Goal: Task Accomplishment & Management: Manage account settings

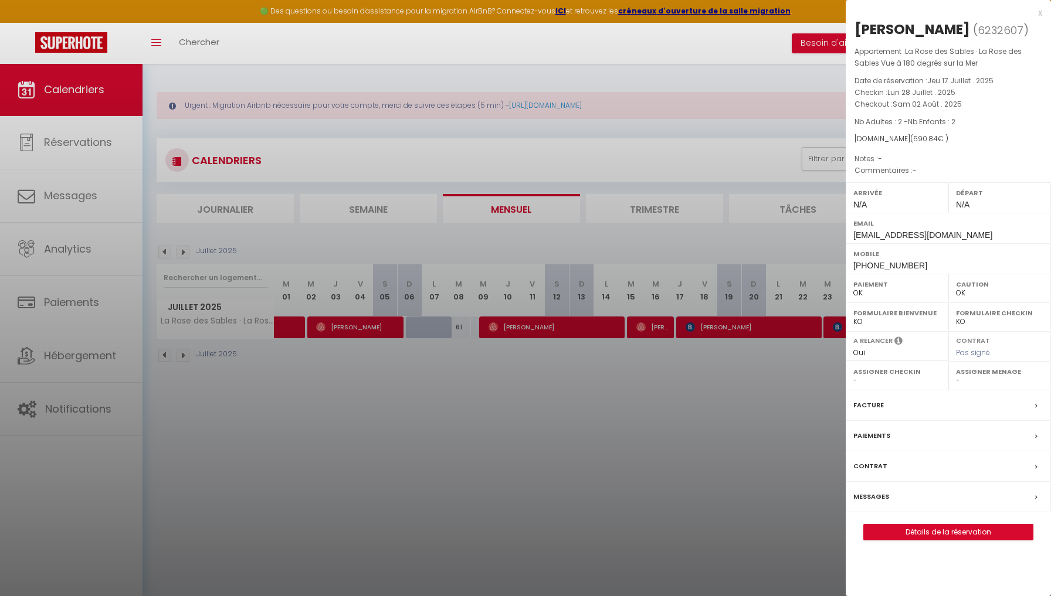
select select "0"
click at [367, 381] on div at bounding box center [525, 298] width 1051 height 596
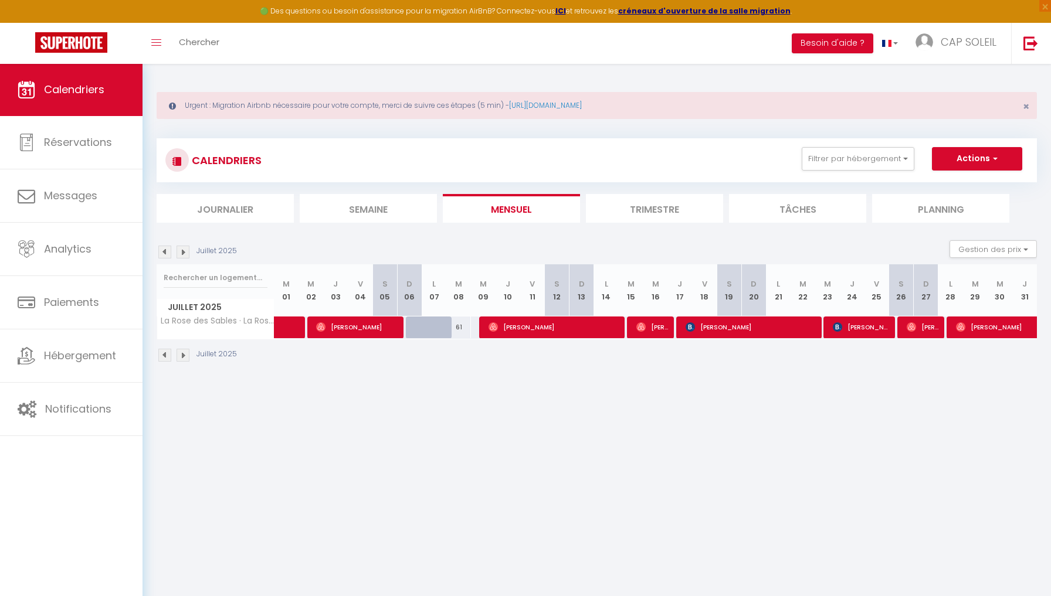
click at [183, 252] on img at bounding box center [183, 252] width 13 height 13
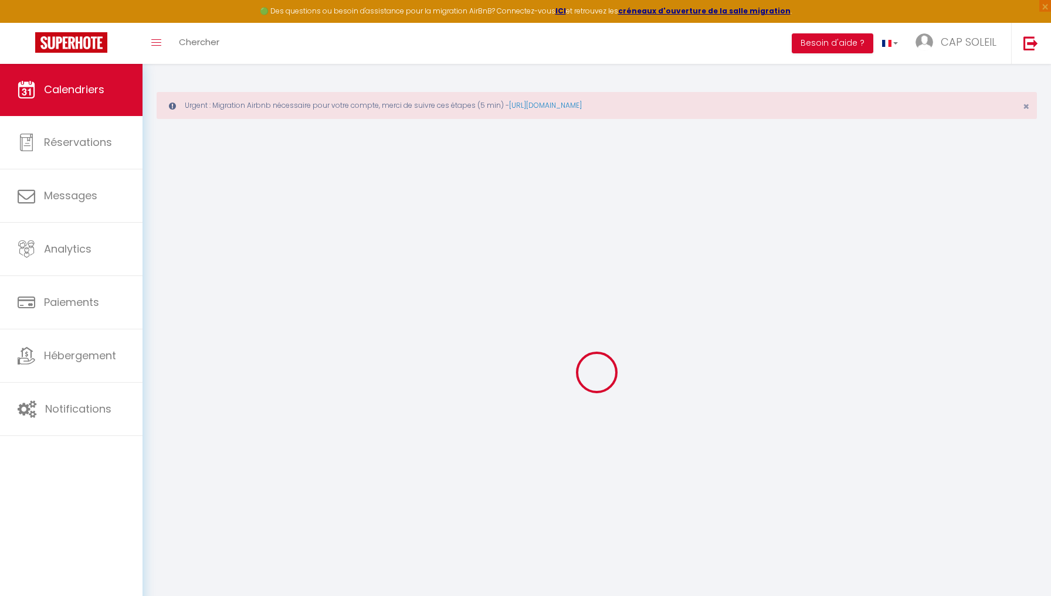
select select "0"
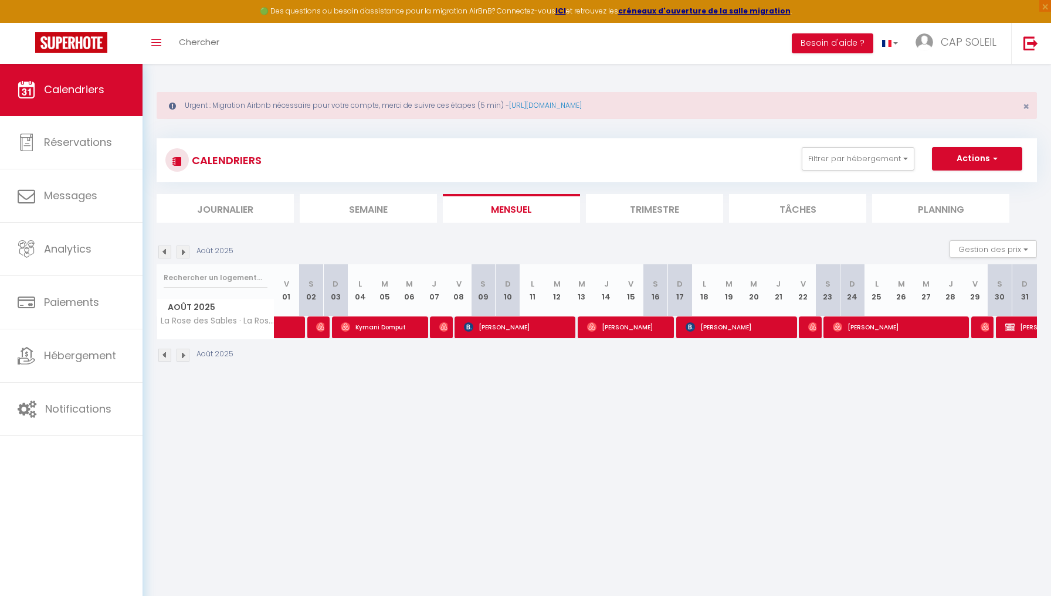
click at [319, 327] on img at bounding box center [320, 327] width 9 height 9
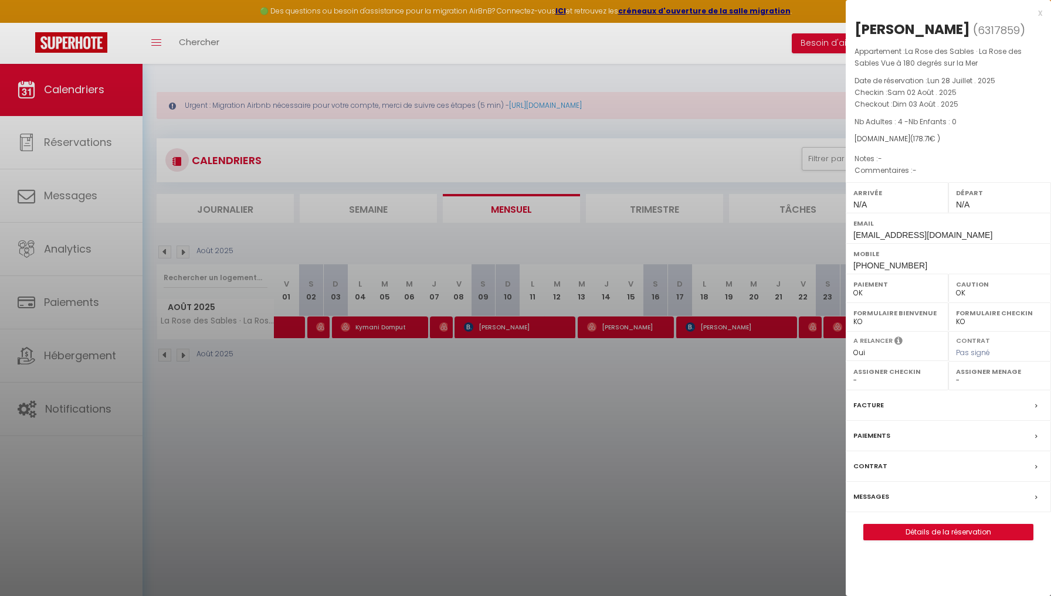
click at [365, 326] on div at bounding box center [525, 298] width 1051 height 596
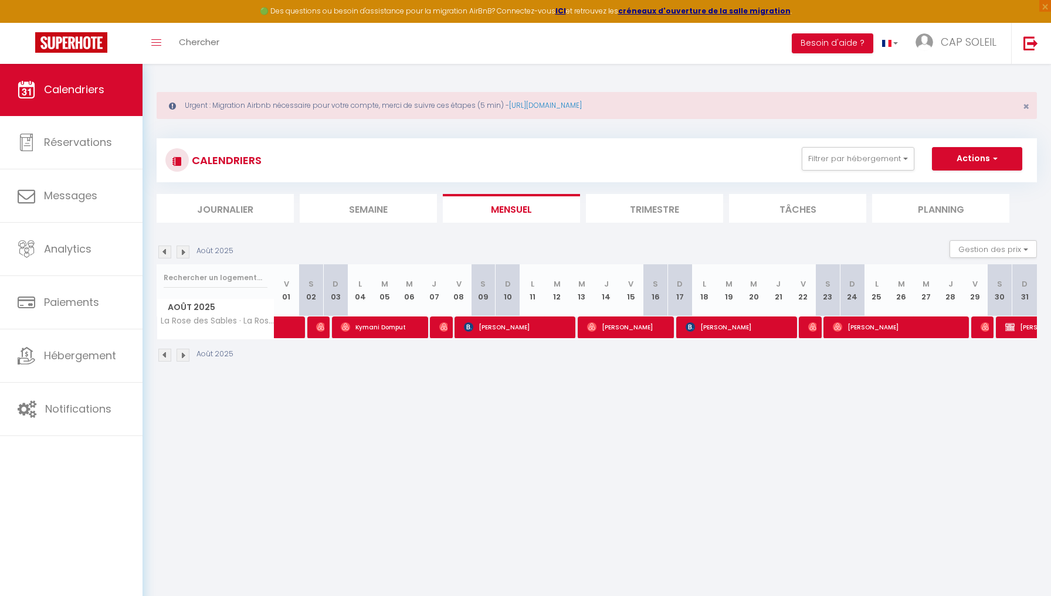
click at [365, 326] on span "Kymani Domput" at bounding box center [382, 327] width 82 height 22
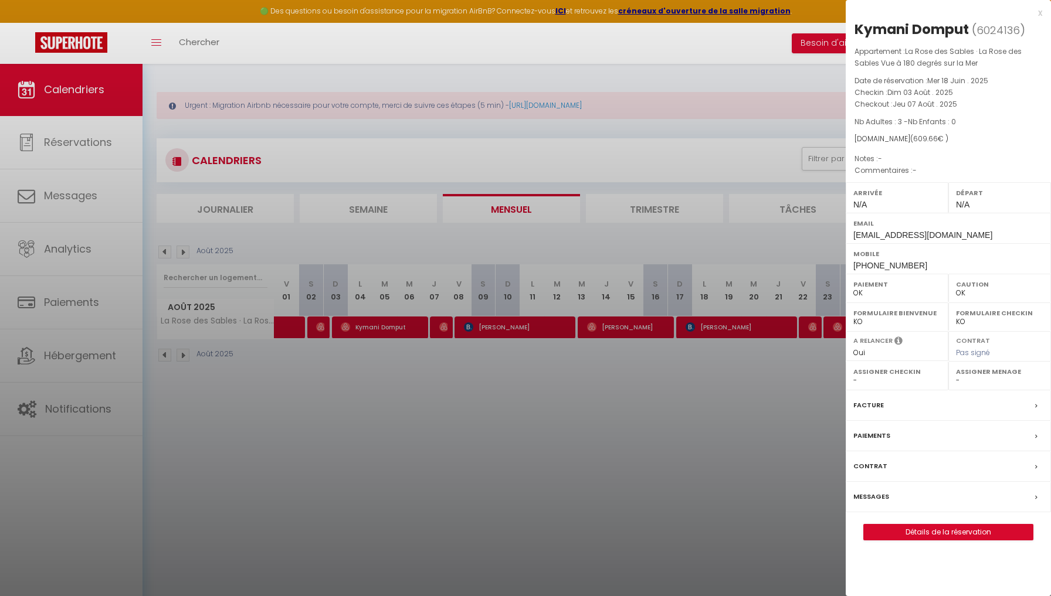
click at [446, 325] on div at bounding box center [525, 298] width 1051 height 596
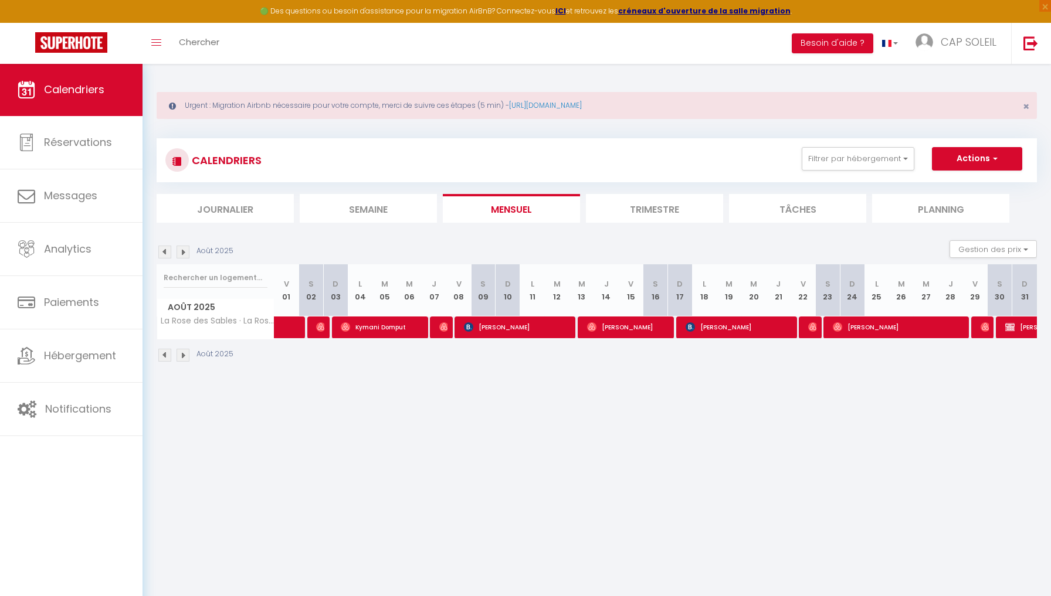
click at [446, 325] on img at bounding box center [443, 327] width 9 height 9
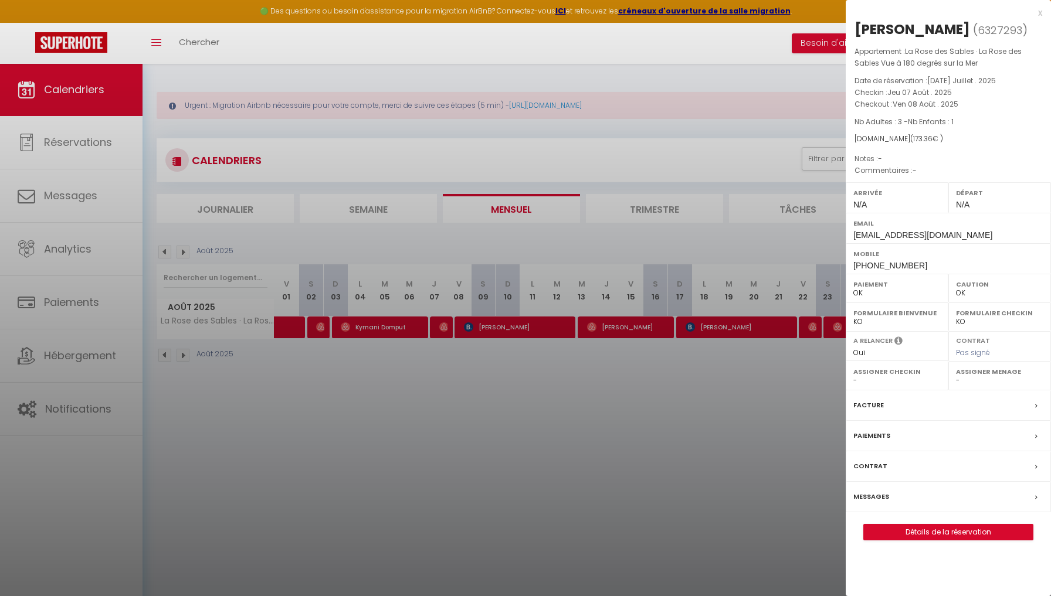
click at [476, 325] on div at bounding box center [525, 298] width 1051 height 596
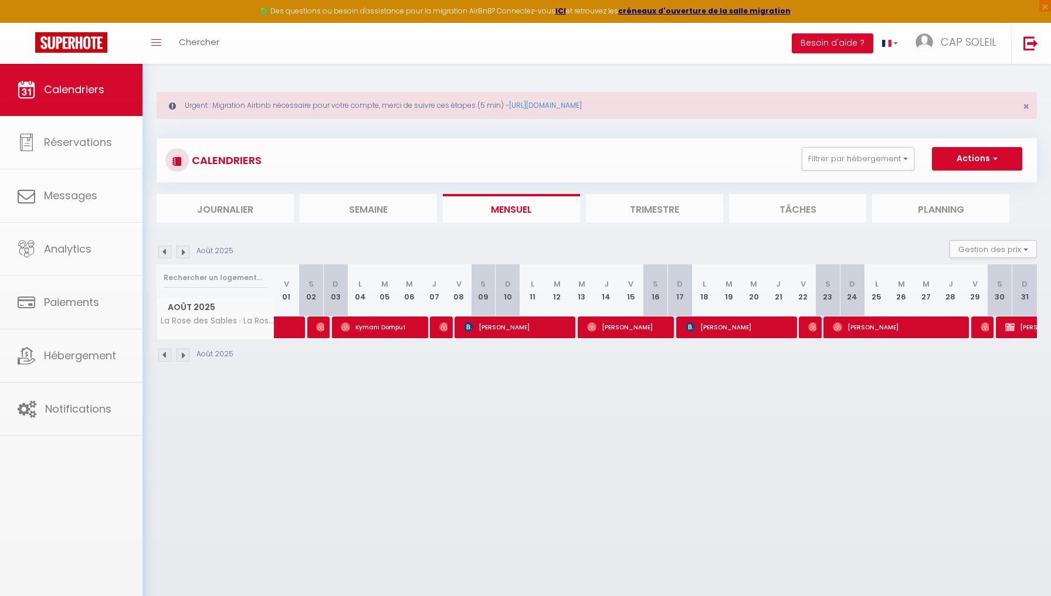
click at [476, 325] on span "[PERSON_NAME]" at bounding box center [517, 327] width 107 height 22
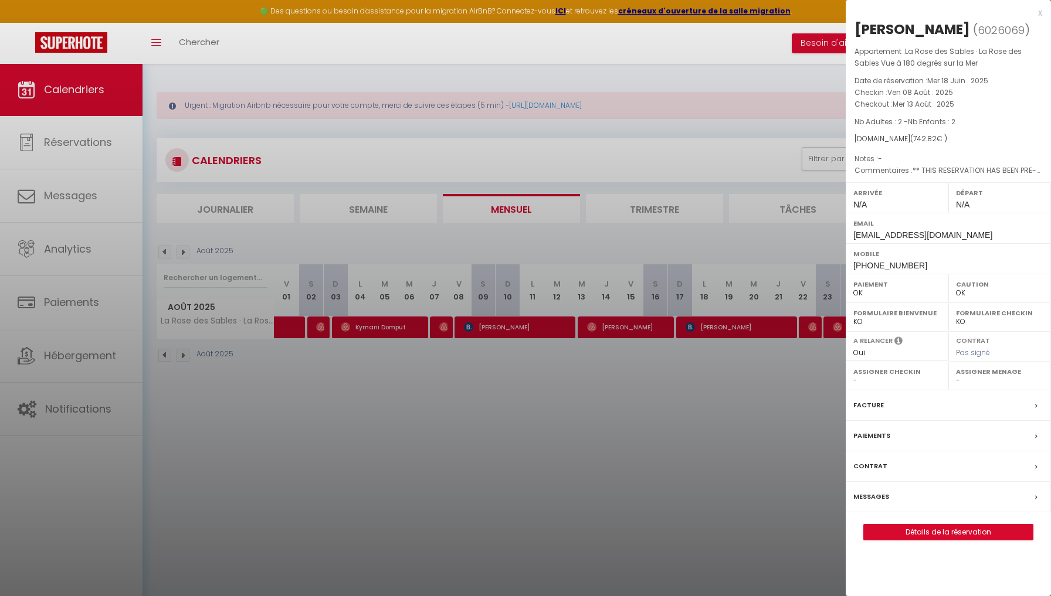
click at [611, 326] on div at bounding box center [525, 298] width 1051 height 596
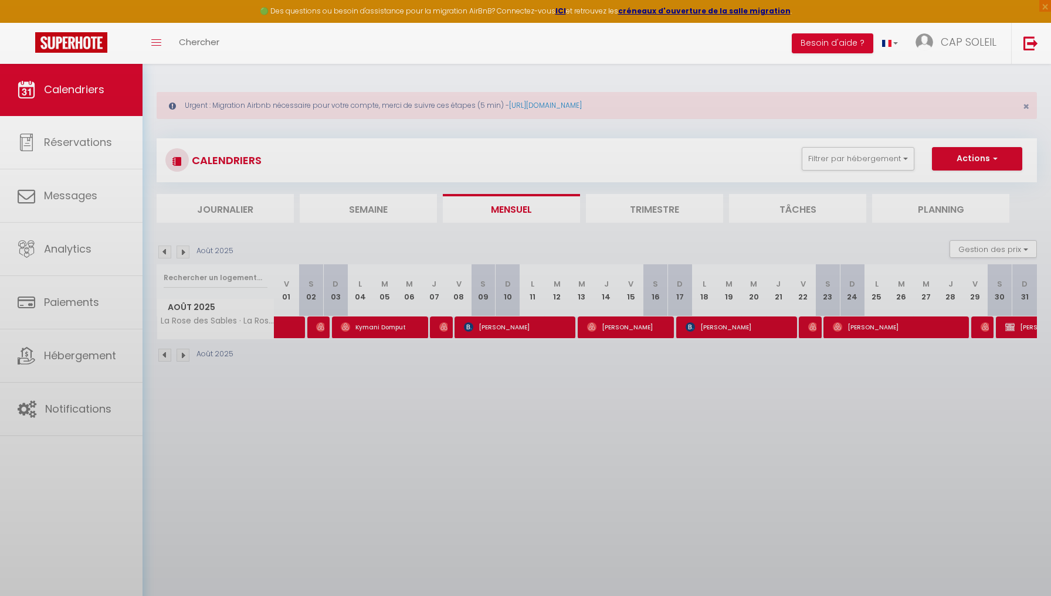
click at [611, 326] on body "🟢 Des questions ou besoin d'assistance pour la migration AirBnB? Connectez-vous…" at bounding box center [525, 361] width 1051 height 596
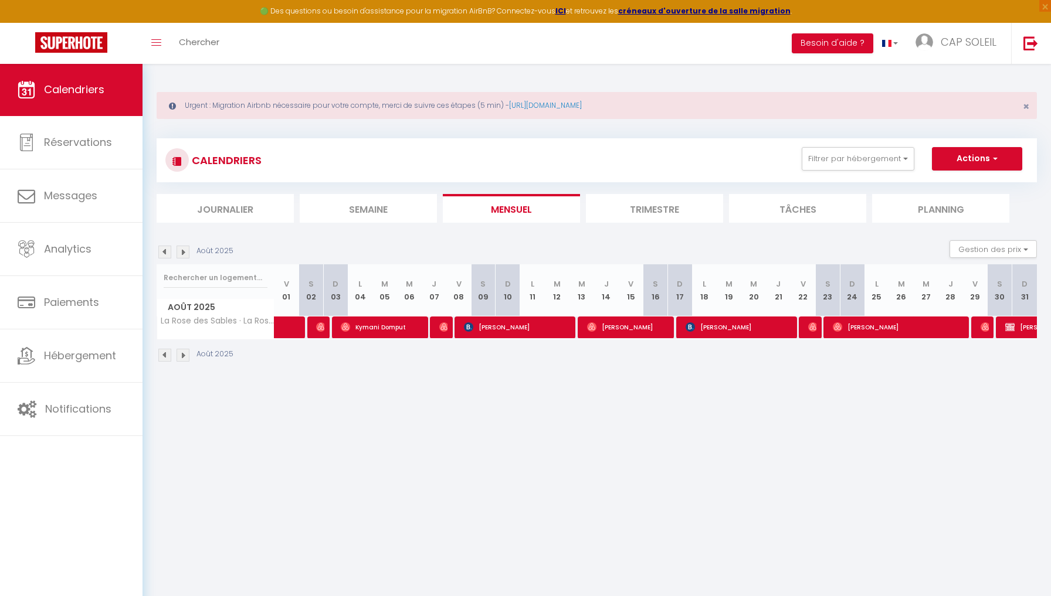
click at [611, 326] on span "[PERSON_NAME]" at bounding box center [628, 327] width 82 height 22
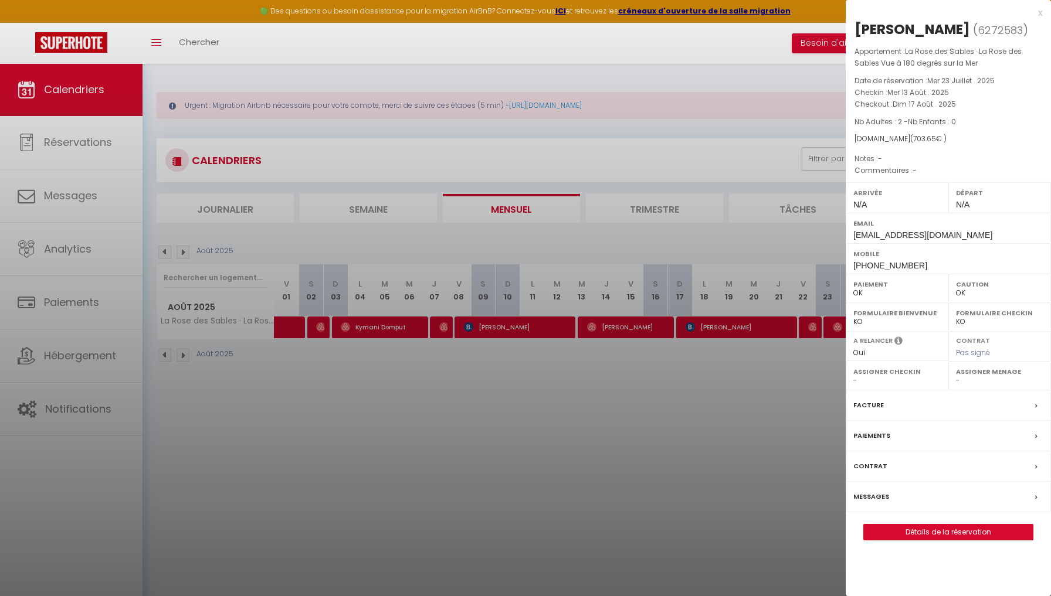
click at [705, 327] on div at bounding box center [525, 298] width 1051 height 596
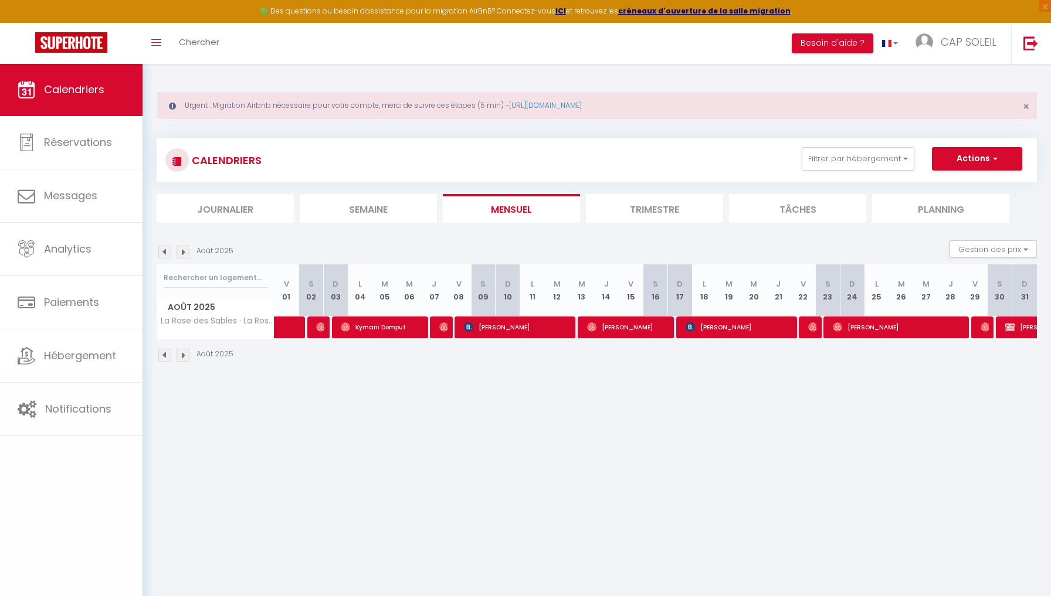
click at [705, 327] on body "🟢 Des questions ou besoin d'assistance pour la migration AirBnB? Connectez-vous…" at bounding box center [525, 361] width 1051 height 596
click at [705, 327] on span "[PERSON_NAME]" at bounding box center [739, 327] width 107 height 22
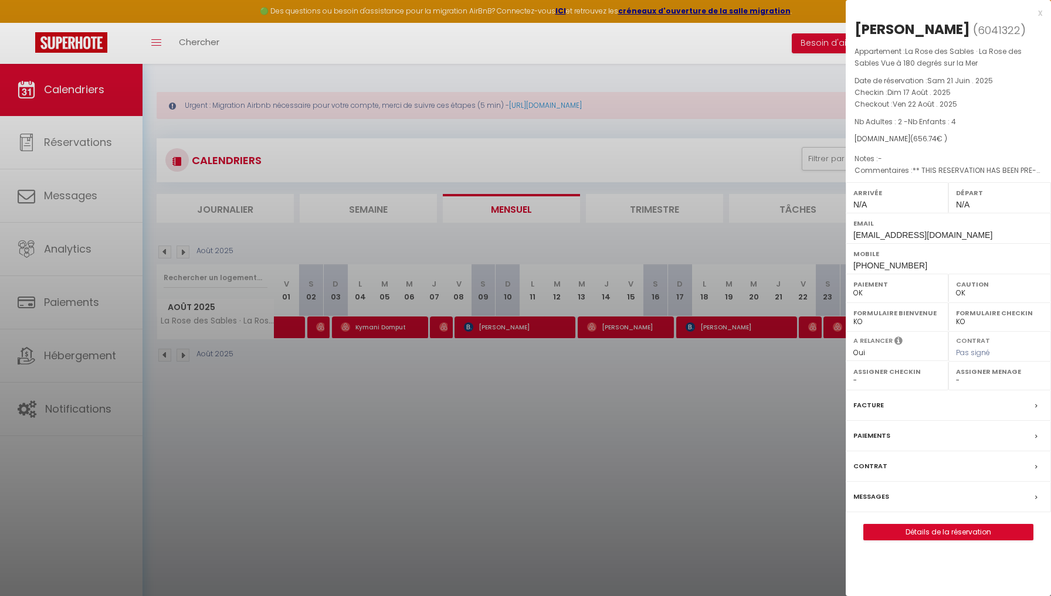
click at [815, 326] on div at bounding box center [525, 298] width 1051 height 596
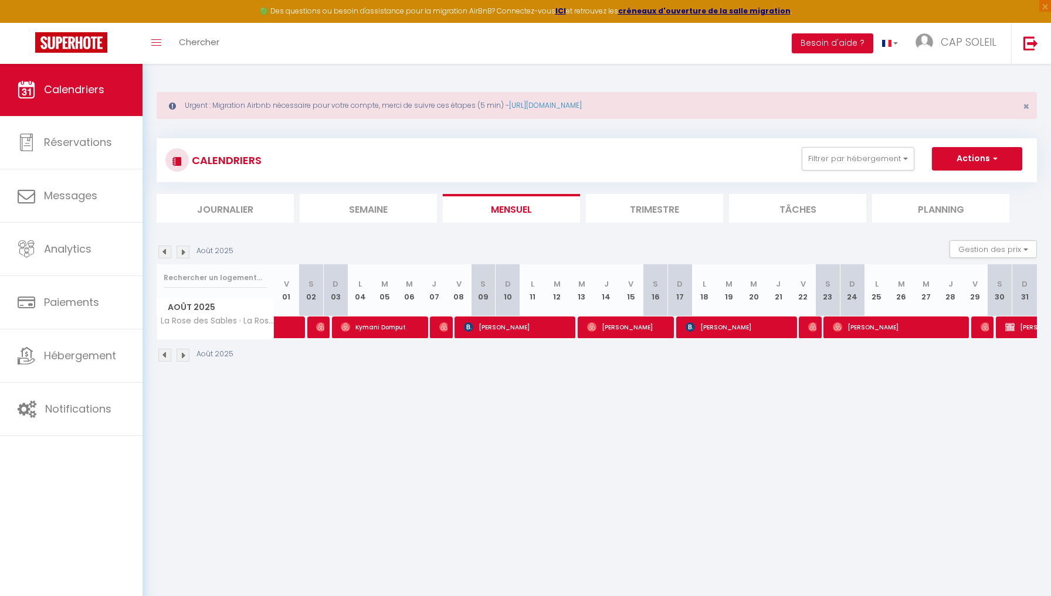
click at [815, 326] on img at bounding box center [812, 327] width 9 height 9
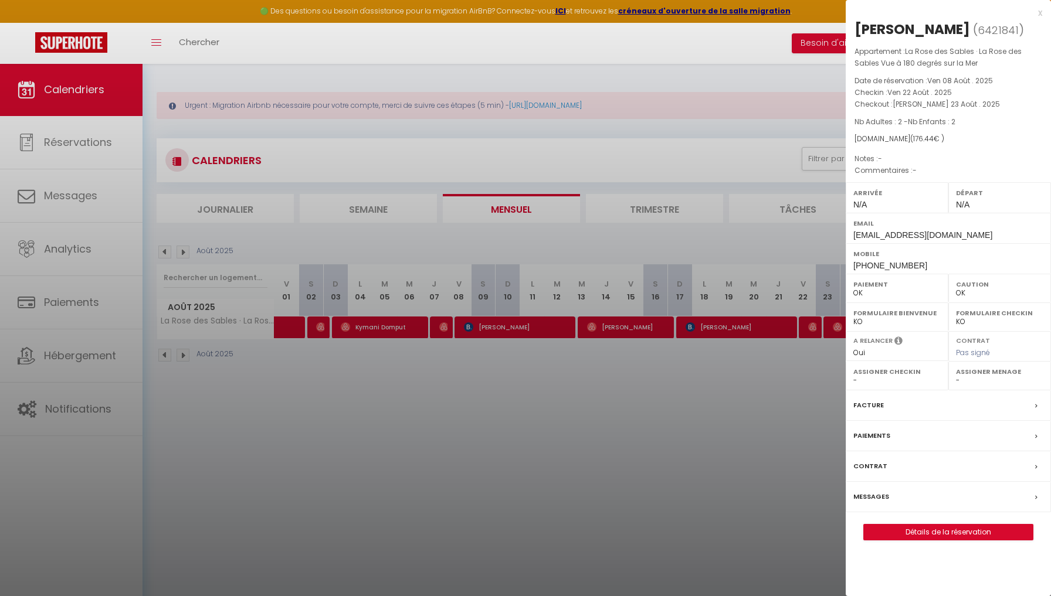
click at [830, 329] on div at bounding box center [525, 298] width 1051 height 596
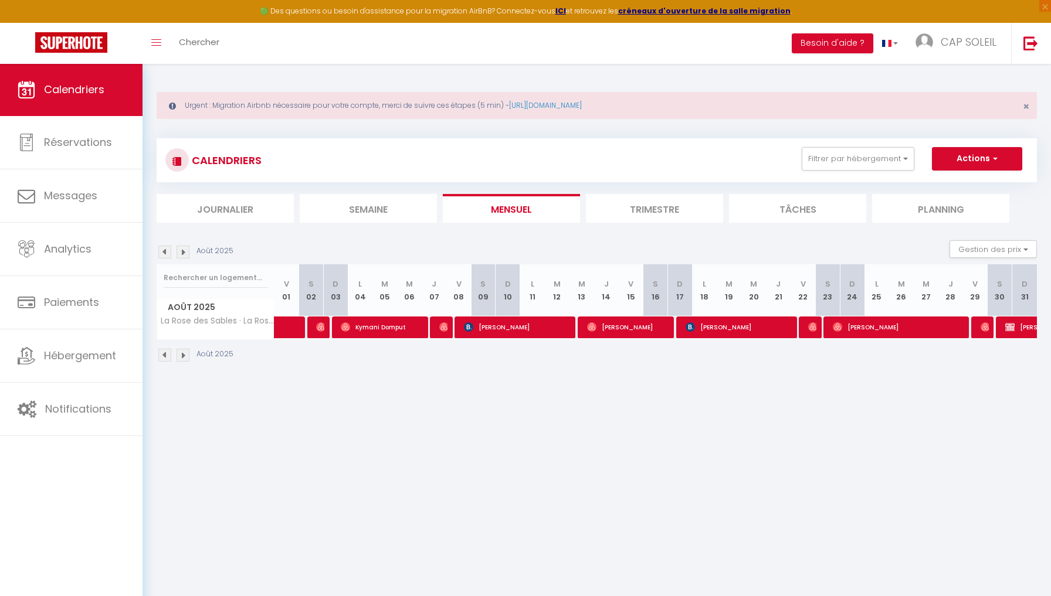
click at [839, 327] on img at bounding box center [837, 327] width 9 height 9
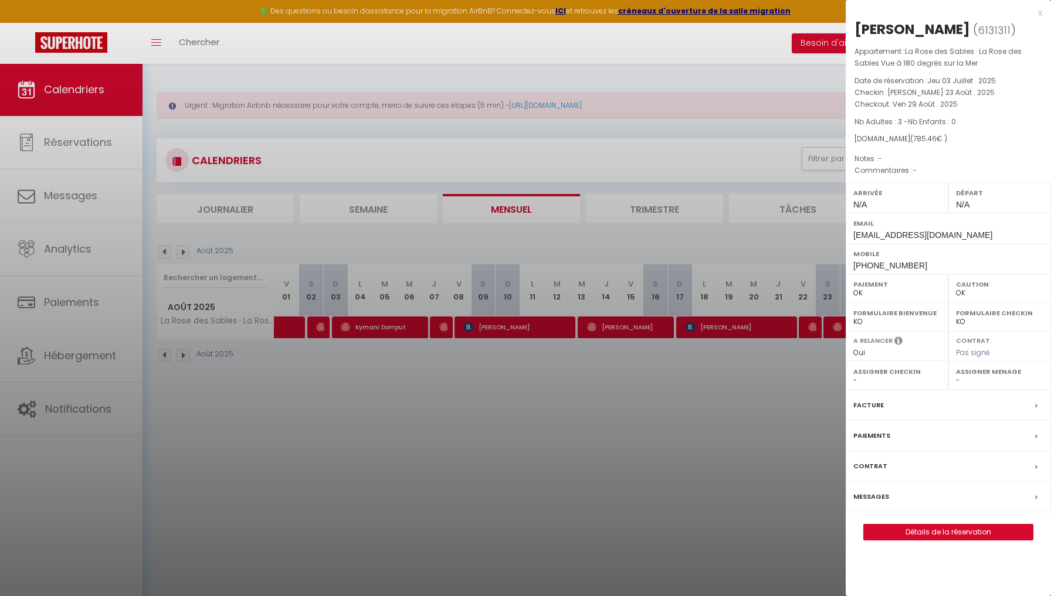
click at [814, 355] on div at bounding box center [525, 298] width 1051 height 596
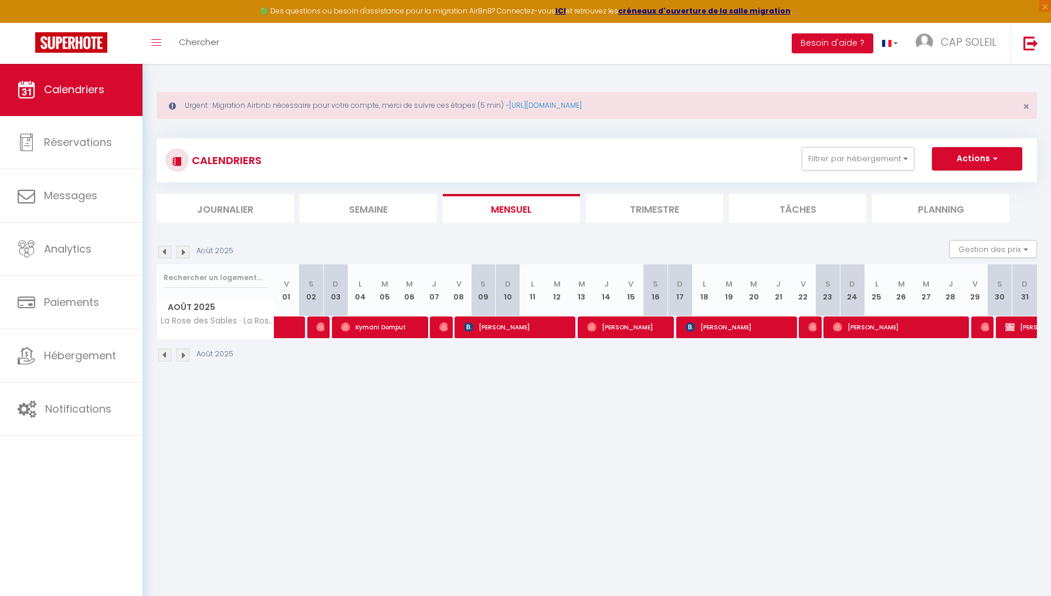
click at [985, 328] on img at bounding box center [984, 327] width 9 height 9
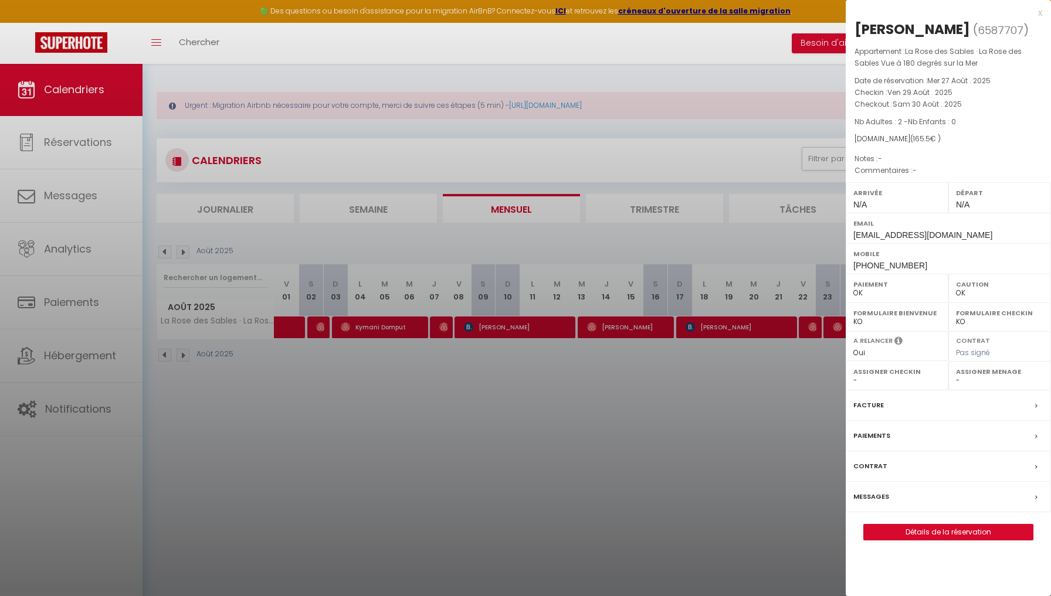
click at [764, 382] on div at bounding box center [525, 298] width 1051 height 596
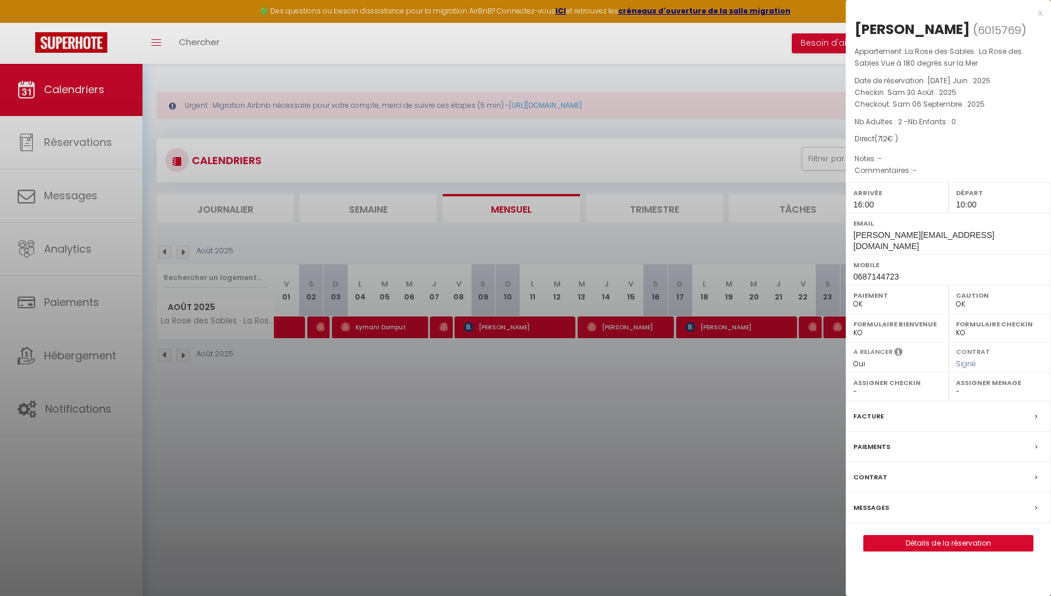
click at [677, 377] on div at bounding box center [525, 298] width 1051 height 596
checkbox input "false"
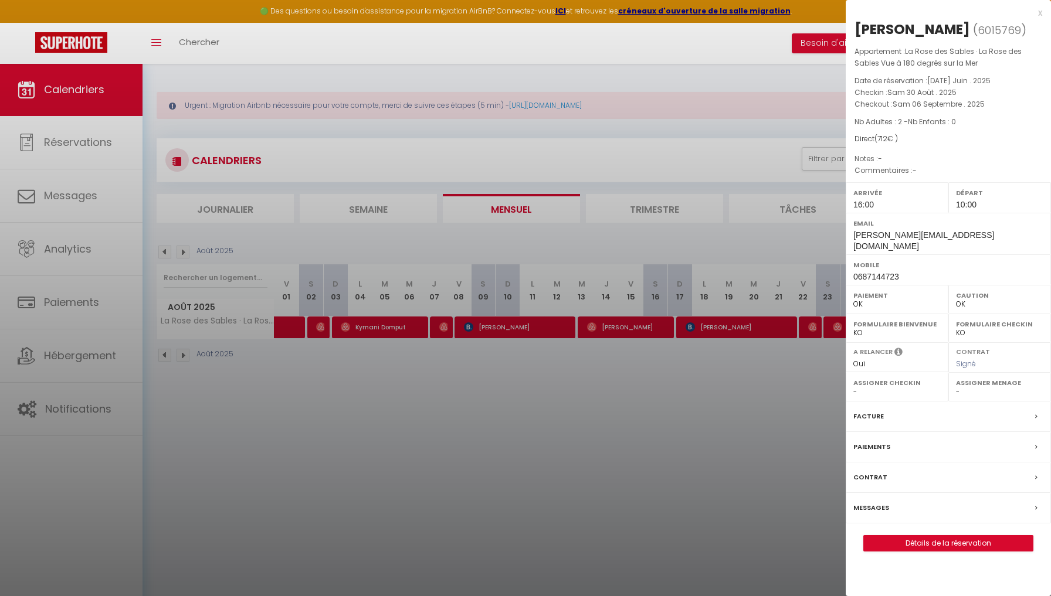
checkbox input "false"
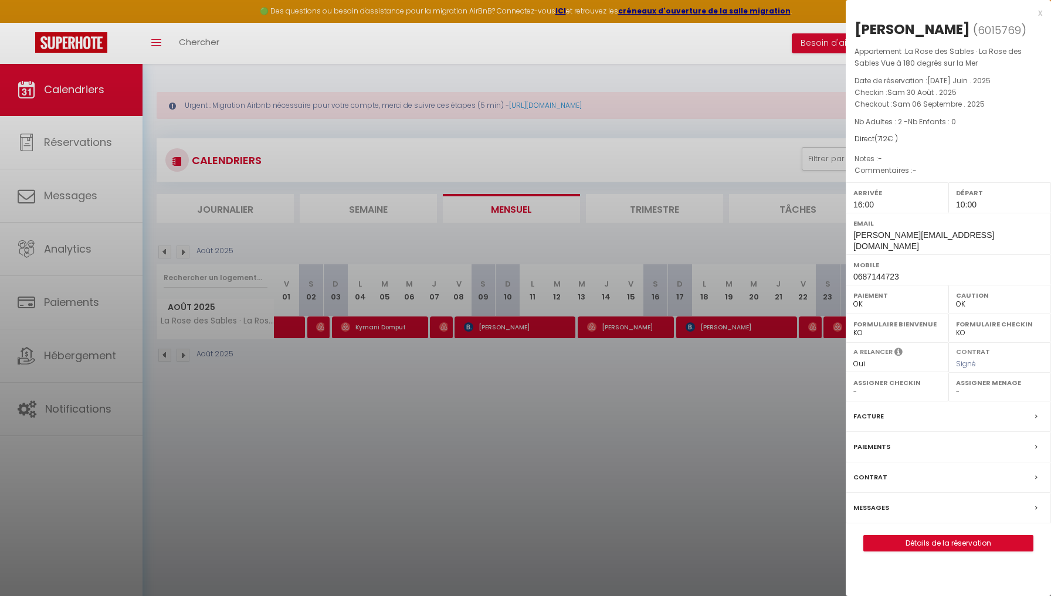
checkbox input "false"
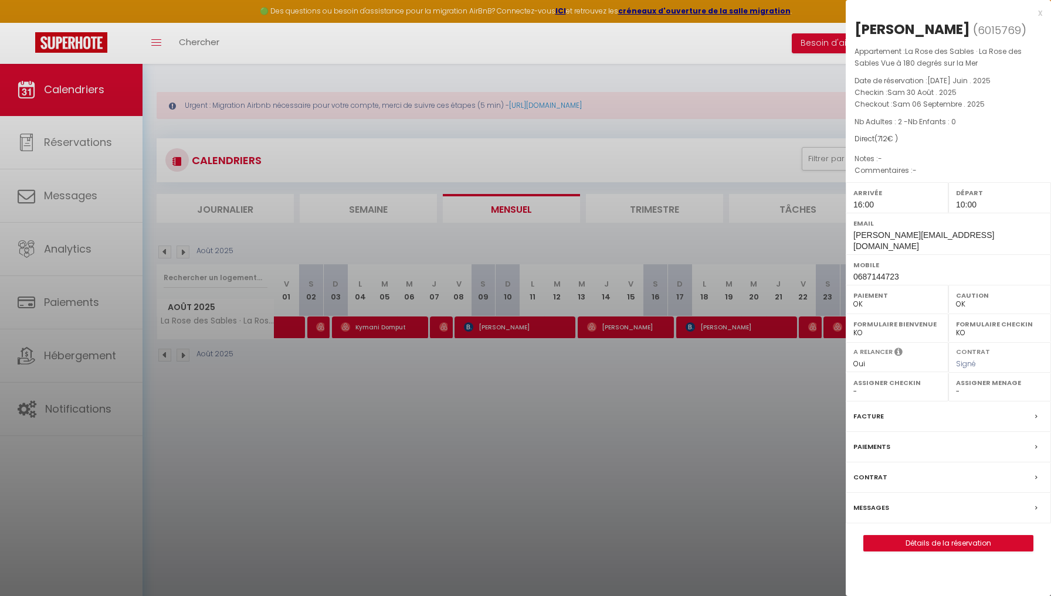
checkbox input "false"
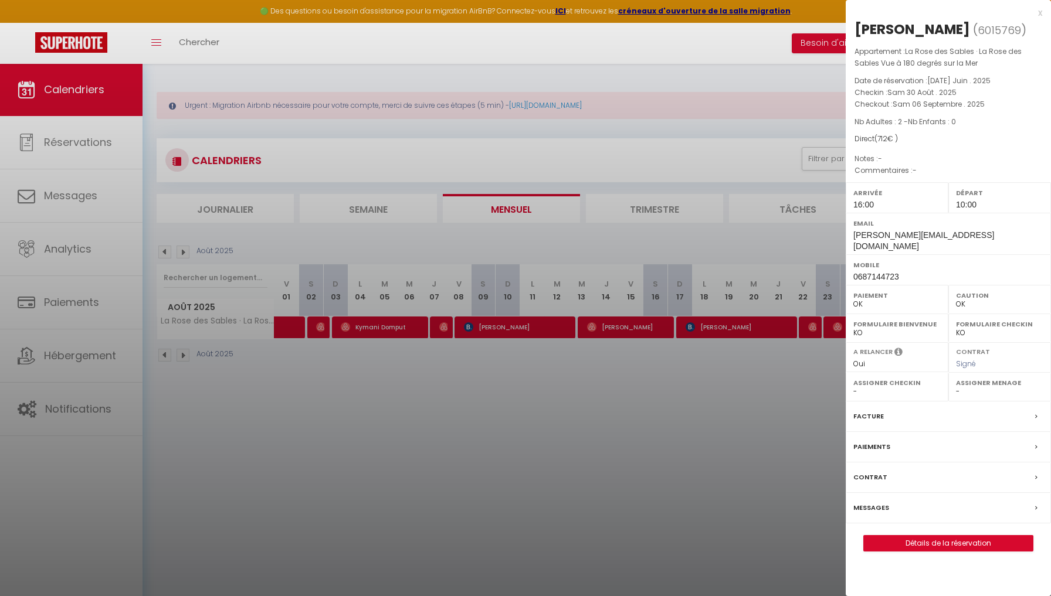
checkbox input "false"
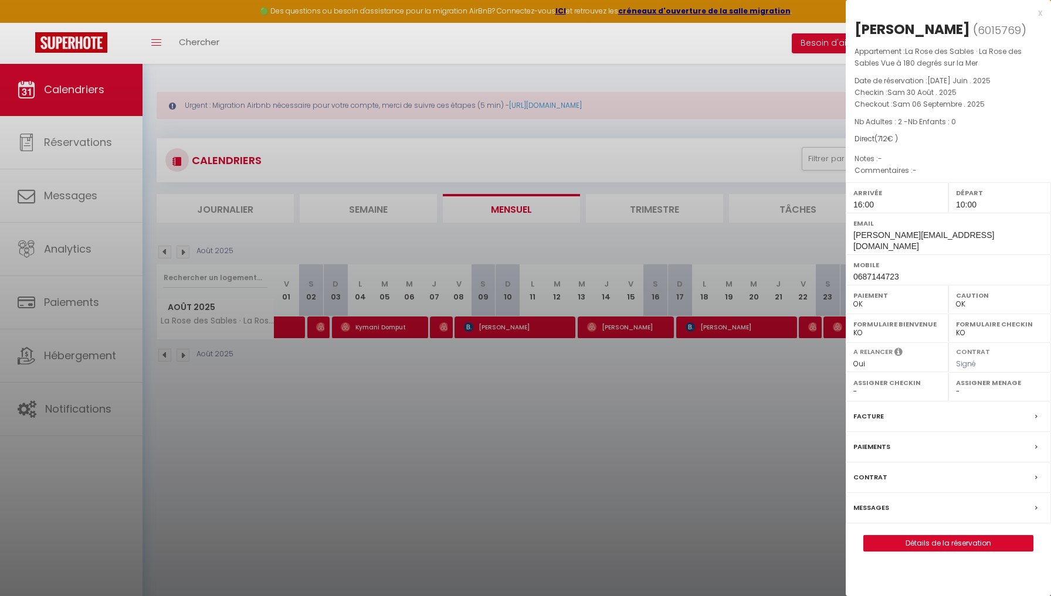
checkbox input "false"
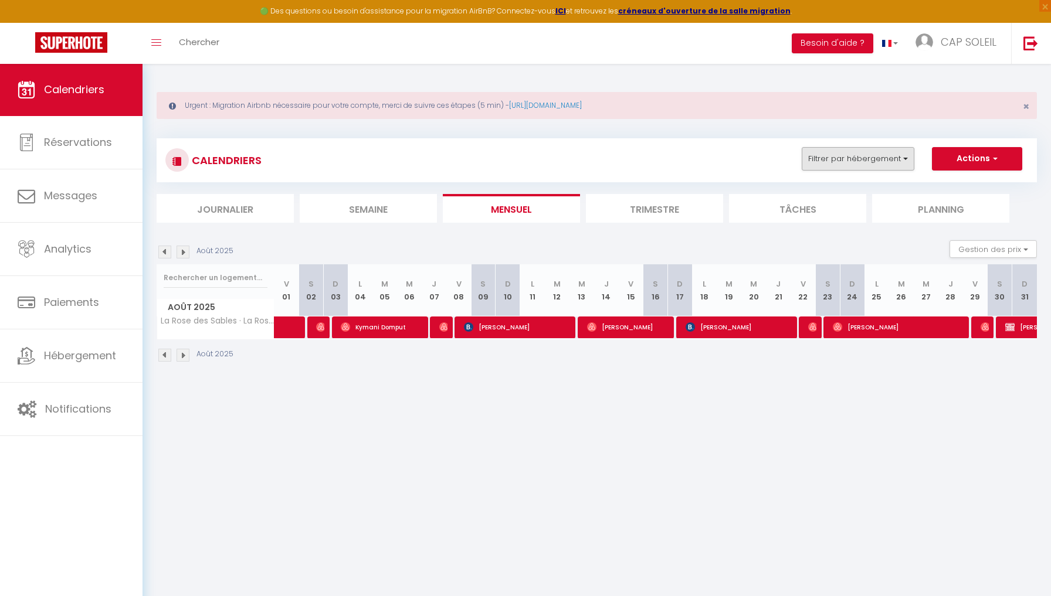
click at [827, 153] on button "Filtrer par hébergement" at bounding box center [858, 158] width 113 height 23
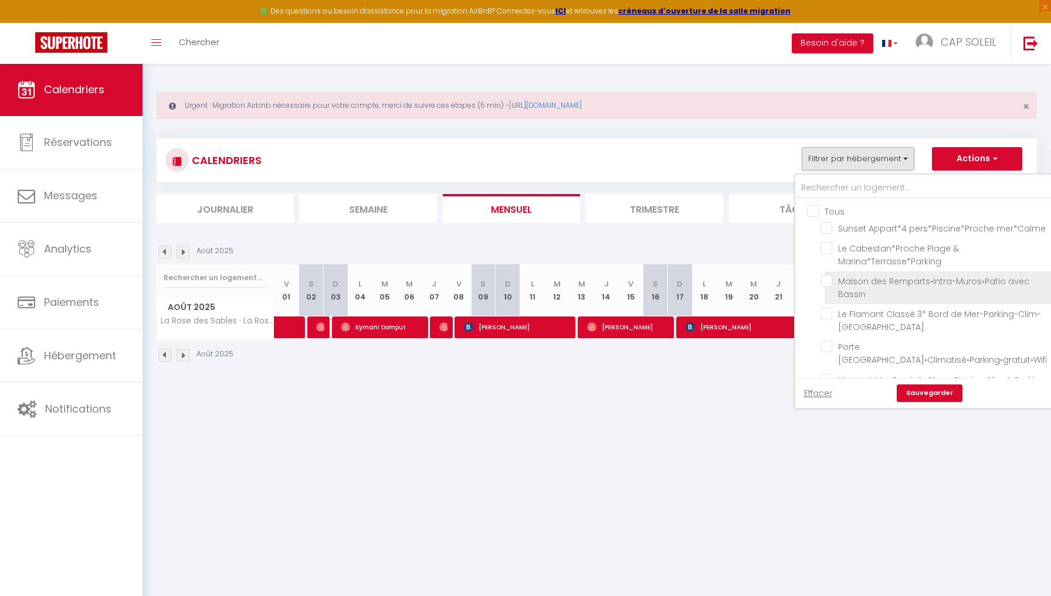
click at [830, 287] on input "Maison des Remparts•Intra-Muros•Patio avec Bassin" at bounding box center [935, 281] width 230 height 12
checkbox input "true"
checkbox input "false"
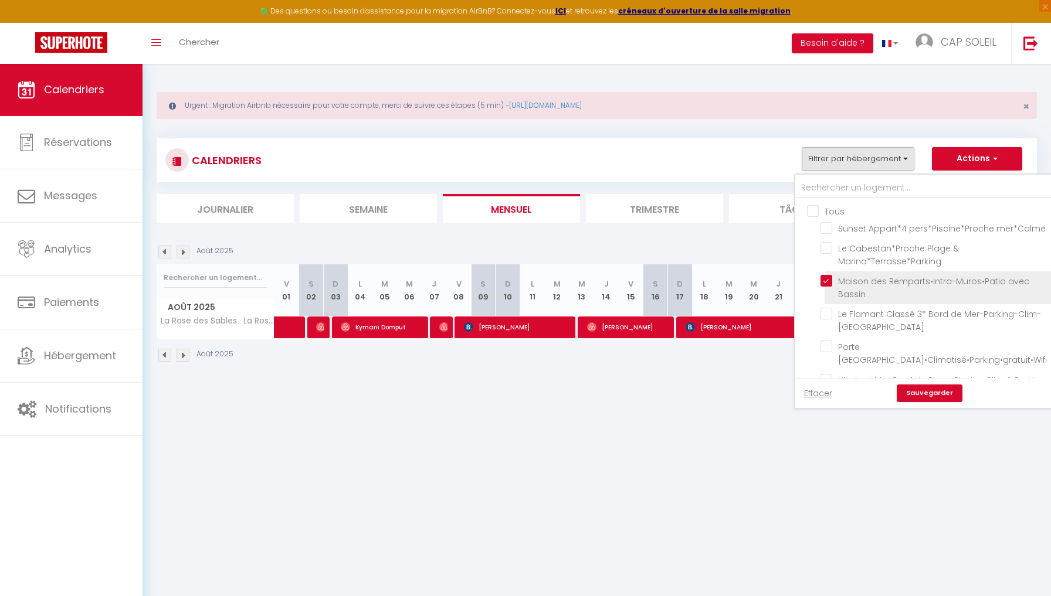
checkbox input "false"
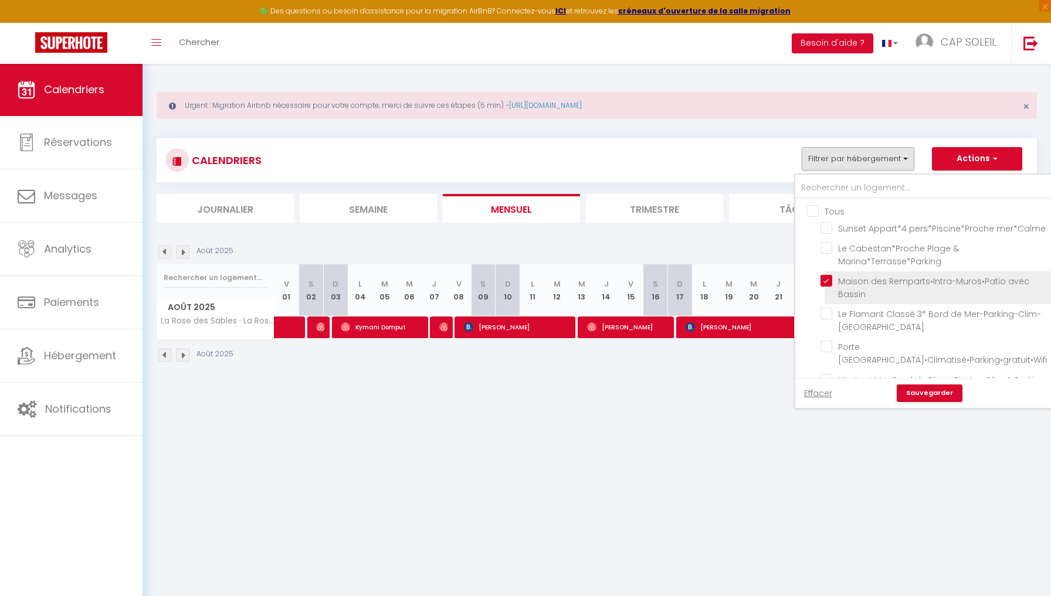
checkbox input "false"
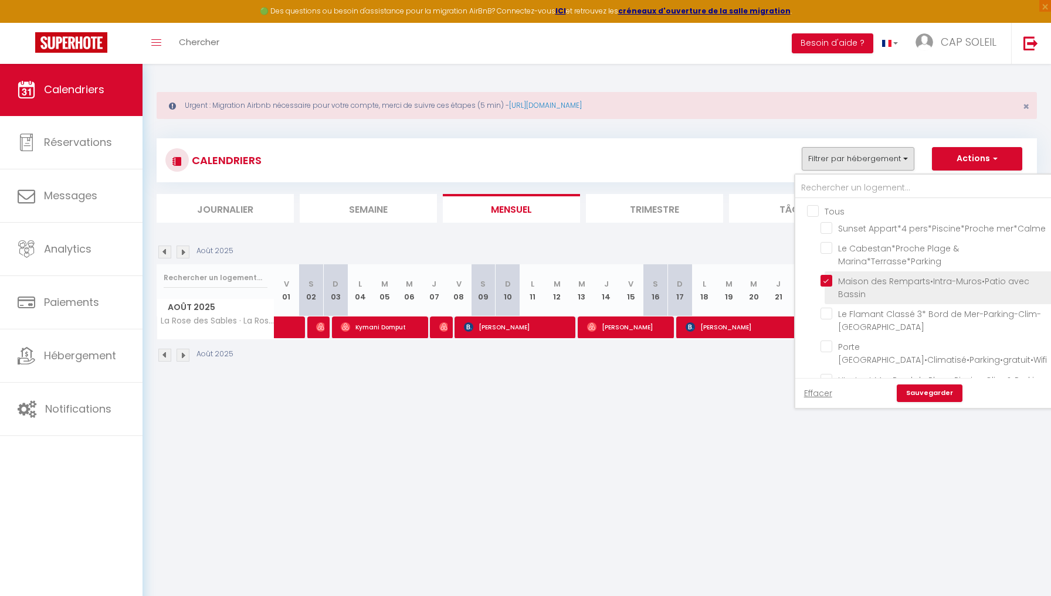
checkbox input "false"
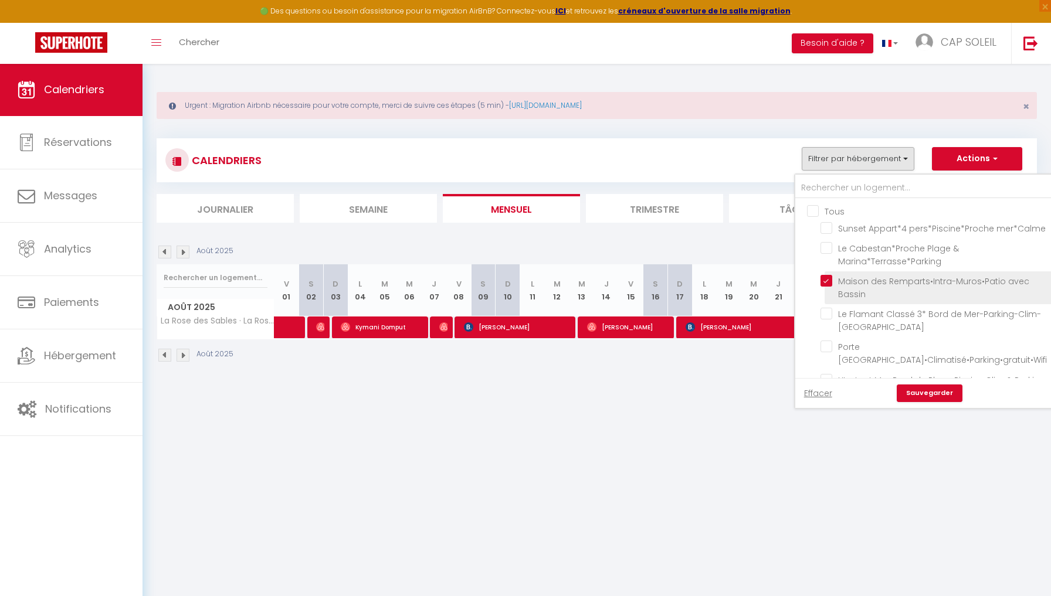
checkbox input "false"
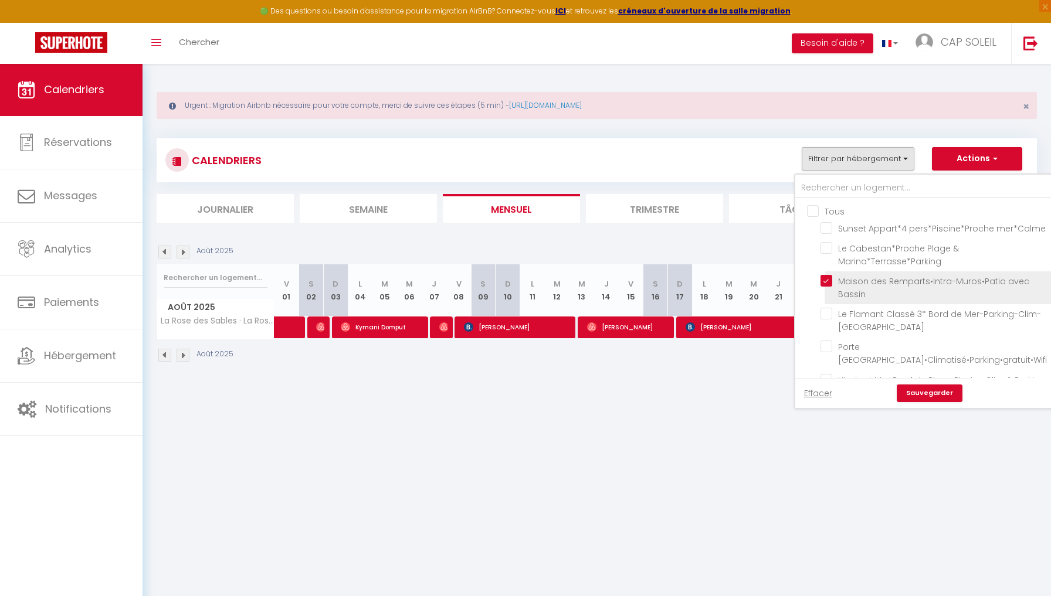
checkbox input "false"
click at [931, 395] on link "Sauvegarder" at bounding box center [930, 394] width 66 height 18
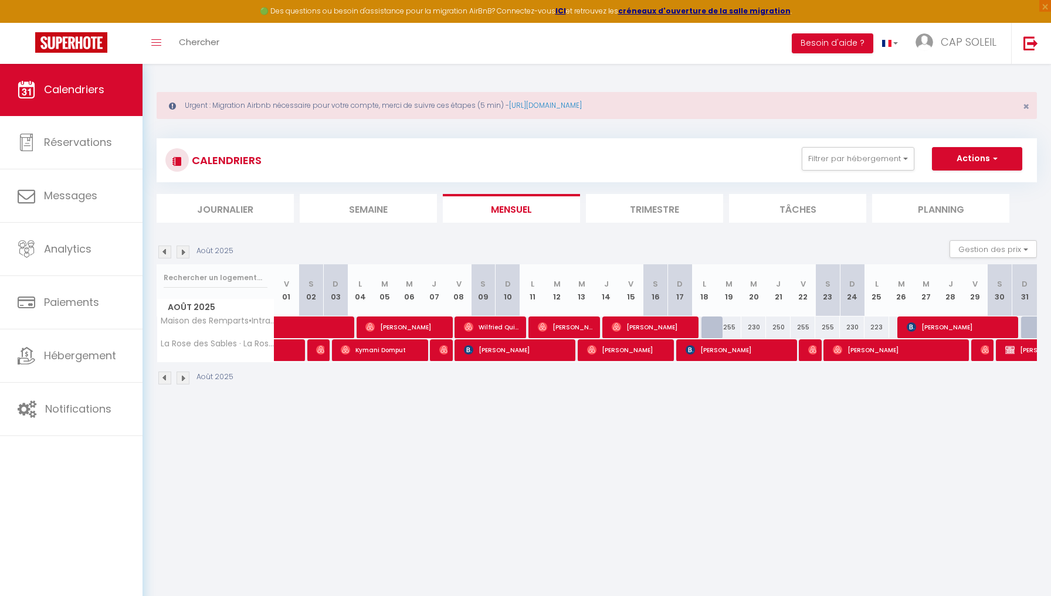
click at [167, 249] on img at bounding box center [164, 252] width 13 height 13
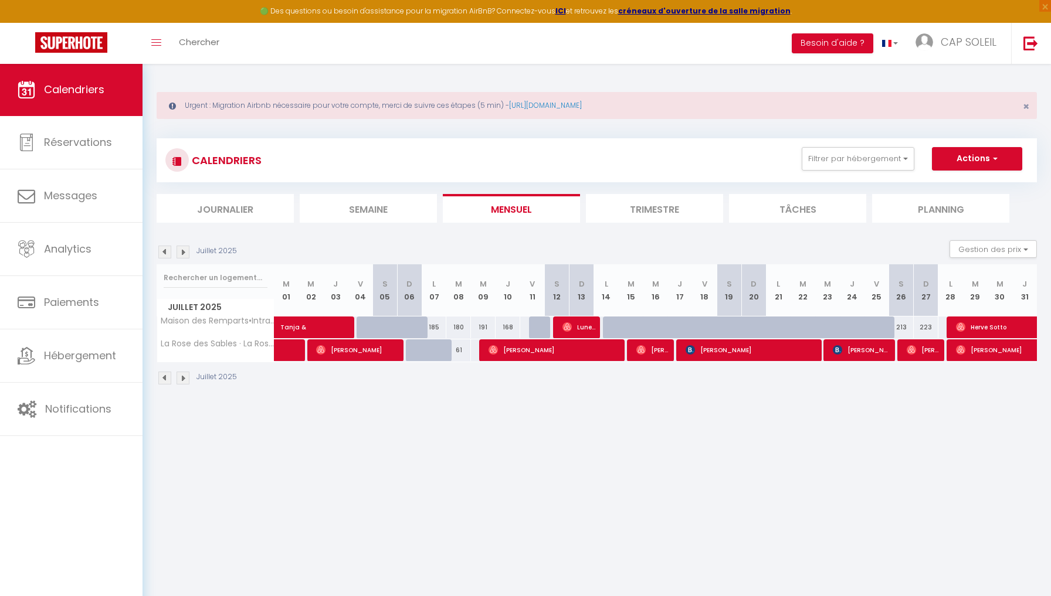
click at [181, 252] on img at bounding box center [183, 252] width 13 height 13
